Goal: Information Seeking & Learning: Find specific fact

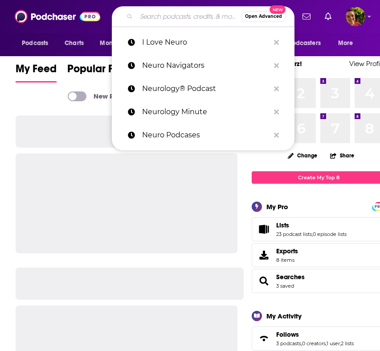
click at [153, 21] on input "Search podcasts, credits, & more..." at bounding box center [188, 16] width 105 height 14
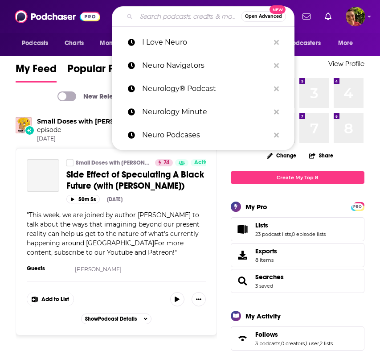
paste input "Get Down to Business with [PERSON_NAME]"
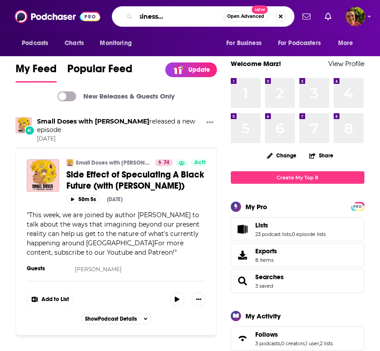
type input "Get Down to Business with [PERSON_NAME]"
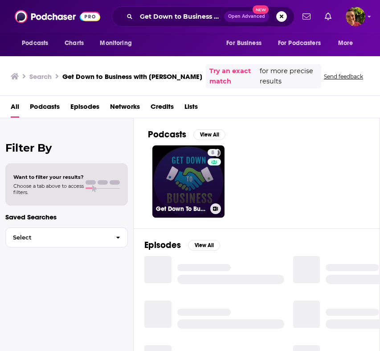
click at [177, 171] on link "8 Get Down To Business with [PERSON_NAME] "[PERSON_NAME]" at bounding box center [189, 181] width 72 height 72
